Goal: Task Accomplishment & Management: Manage account settings

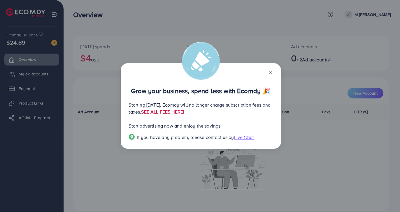
click at [184, 113] on link "SEE ALL FEES HERE!" at bounding box center [162, 112] width 43 height 6
click at [245, 139] on span "Live Chat" at bounding box center [244, 137] width 20 height 6
click at [269, 72] on icon at bounding box center [270, 73] width 5 height 5
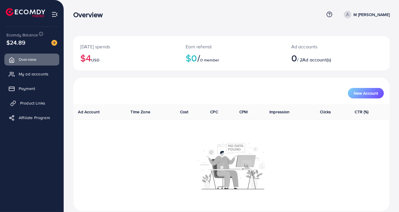
click at [30, 99] on link "Product Links" at bounding box center [31, 103] width 55 height 12
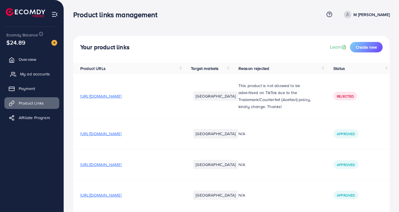
click at [24, 72] on span "My ad accounts" at bounding box center [35, 74] width 30 height 6
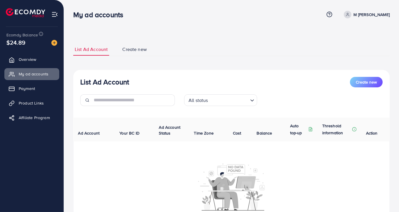
click at [114, 139] on th "Ad Account" at bounding box center [93, 130] width 41 height 24
click at [173, 135] on th "Ad Account Status" at bounding box center [171, 130] width 35 height 24
click at [225, 127] on th "Time Zone" at bounding box center [208, 130] width 39 height 24
click at [208, 101] on div "All status" at bounding box center [217, 100] width 62 height 10
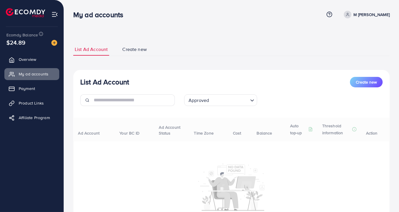
click at [203, 129] on div "List Ad Account Create new Approved Loading... All status Approved Not Approved…" at bounding box center [231, 155] width 316 height 170
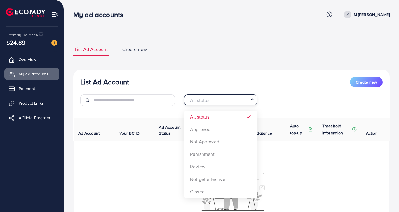
click at [210, 104] on input "Search for option" at bounding box center [217, 99] width 61 height 9
click at [206, 130] on div "List Ad Account Create new All status Loading... All status Approved Not Approv…" at bounding box center [231, 155] width 316 height 170
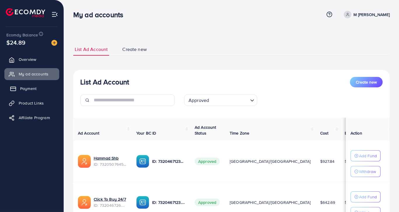
click at [31, 87] on span "Payment" at bounding box center [28, 89] width 16 height 6
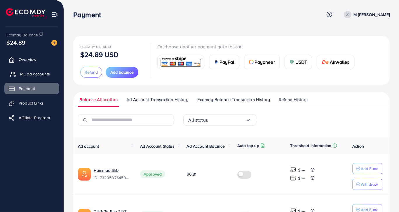
click at [29, 74] on span "My ad accounts" at bounding box center [35, 74] width 30 height 6
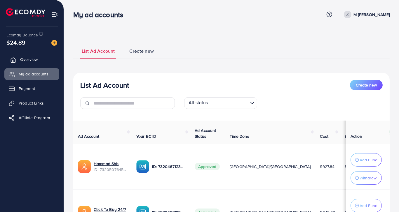
click at [22, 60] on span "Overview" at bounding box center [28, 60] width 17 height 6
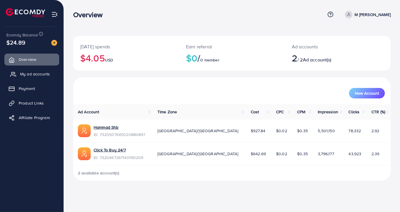
click at [35, 73] on span "My ad accounts" at bounding box center [35, 74] width 30 height 6
